Goal: Check status: Check status

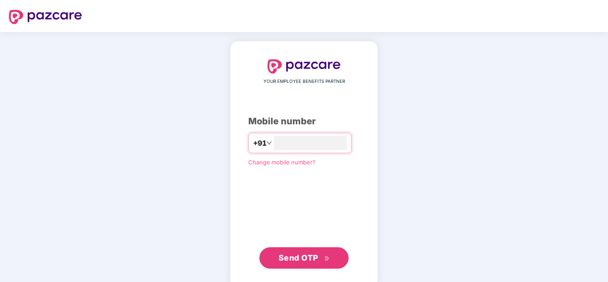
type input "**********"
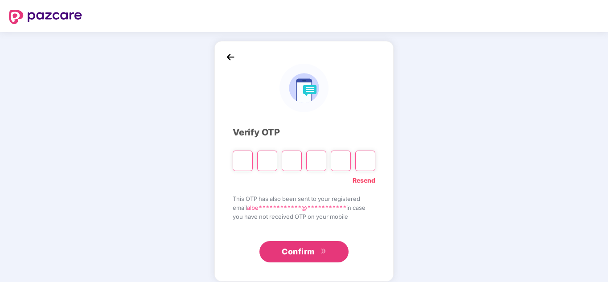
type input "*"
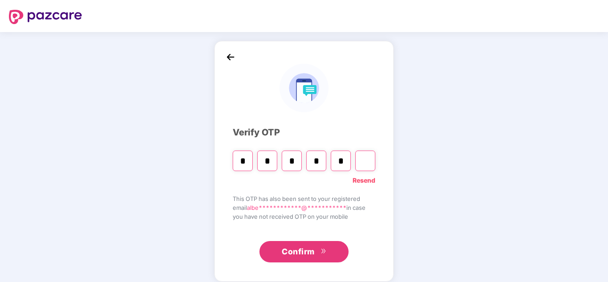
type input "*"
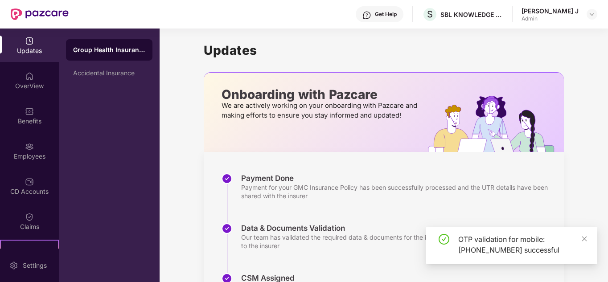
scroll to position [97, 0]
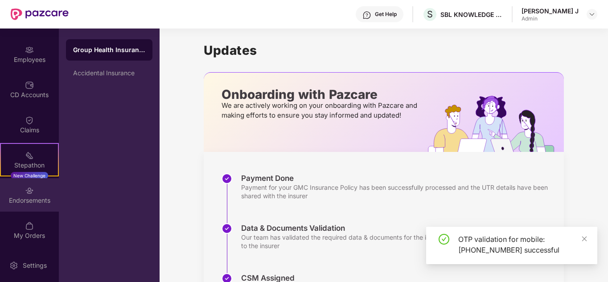
click at [38, 200] on div "Endorsements" at bounding box center [29, 200] width 59 height 9
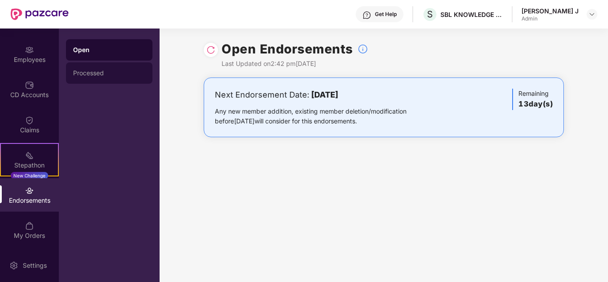
click at [92, 77] on div "Processed" at bounding box center [109, 72] width 87 height 21
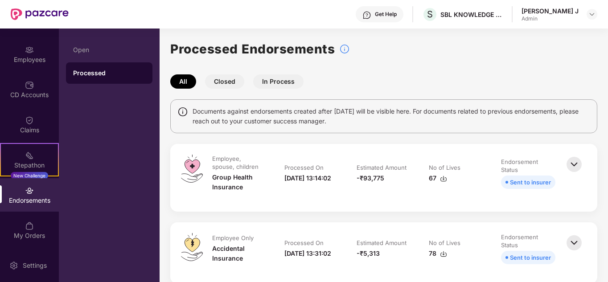
click at [224, 77] on button "Closed" at bounding box center [224, 81] width 39 height 14
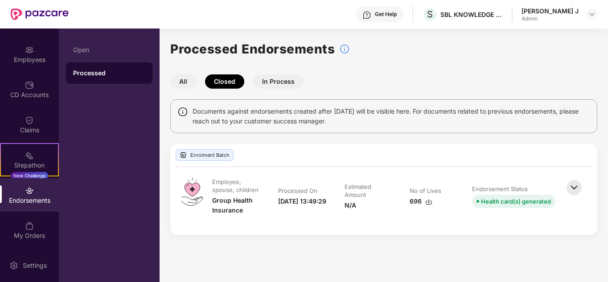
click at [278, 76] on button "In Process" at bounding box center [278, 81] width 50 height 14
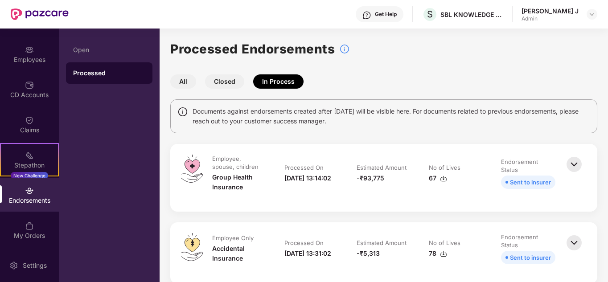
scroll to position [181, 0]
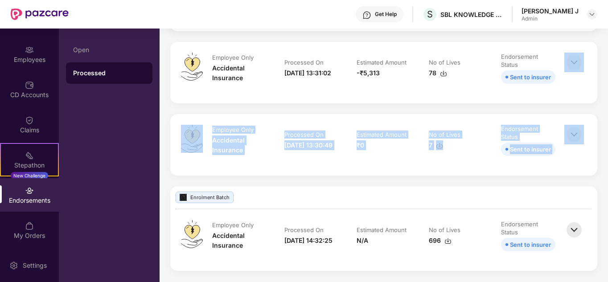
drag, startPoint x: 607, startPoint y: 197, endPoint x: 594, endPoint y: 26, distance: 170.9
click at [594, 26] on div "Get Help S SBL KNOWLEDGE SERVICES PRIVATE LIMITED [PERSON_NAME] J Admin Updates…" at bounding box center [304, 141] width 608 height 282
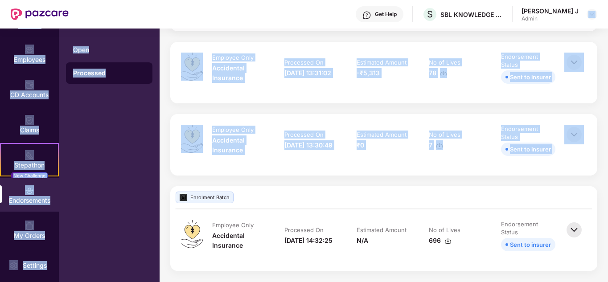
scroll to position [158, 0]
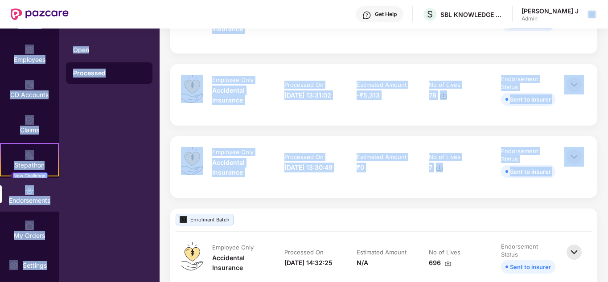
click at [594, 26] on div "Get Help S SBL KNOWLEDGE SERVICES PRIVATE LIMITED [PERSON_NAME] J Admin" at bounding box center [333, 14] width 529 height 29
